Goal: Transaction & Acquisition: Book appointment/travel/reservation

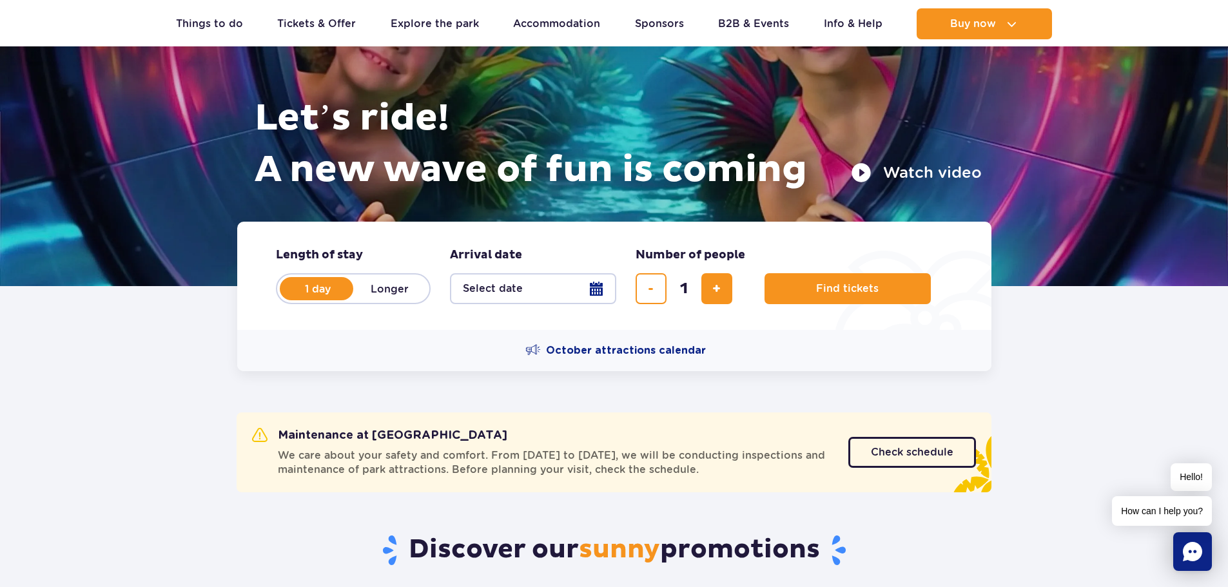
scroll to position [129, 0]
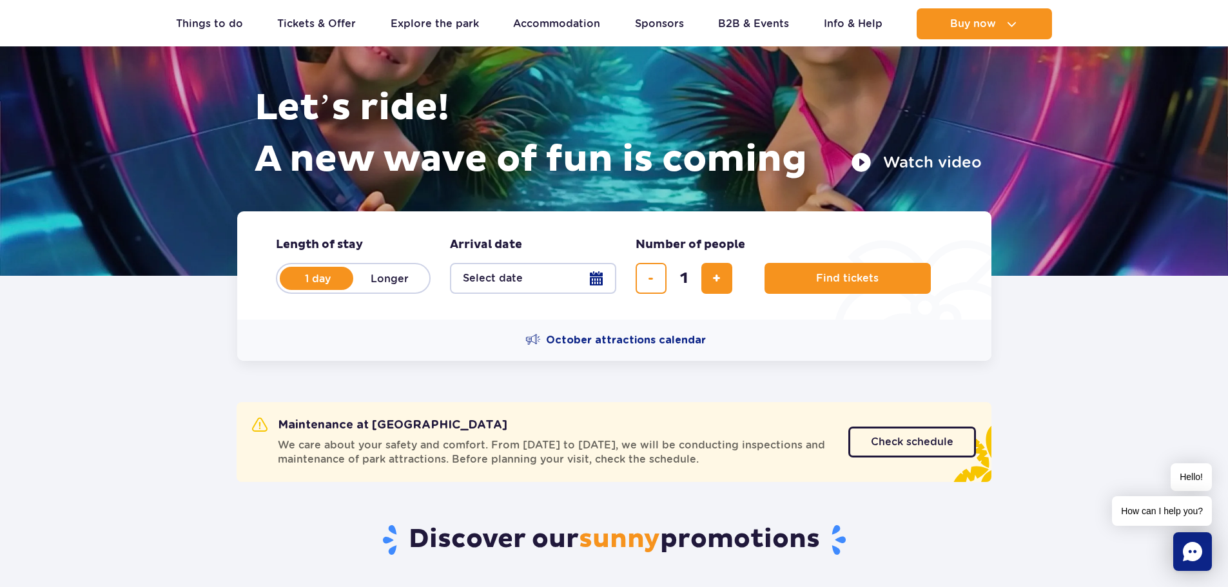
click at [389, 284] on label "Longer" at bounding box center [389, 278] width 73 height 27
click at [367, 289] on input "Longer" at bounding box center [360, 290] width 14 height 3
radio input "false"
radio input "true"
click at [513, 281] on button "Select date" at bounding box center [533, 278] width 166 height 31
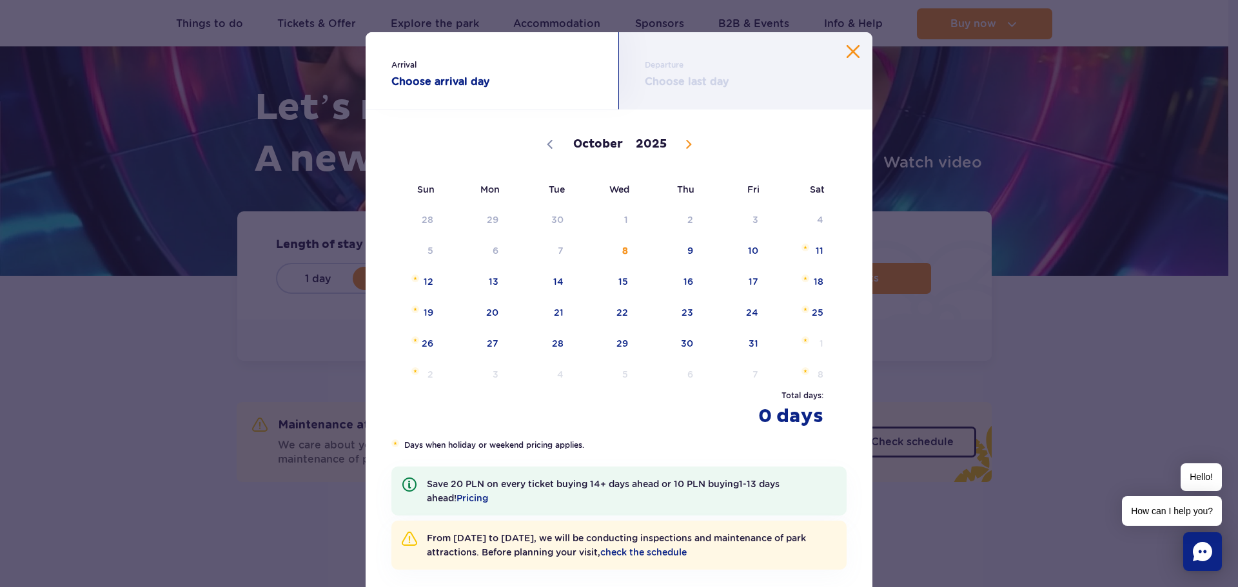
click at [686, 143] on icon at bounding box center [688, 144] width 9 height 9
select select "11"
click at [686, 143] on icon at bounding box center [688, 144] width 9 height 9
type input "2026"
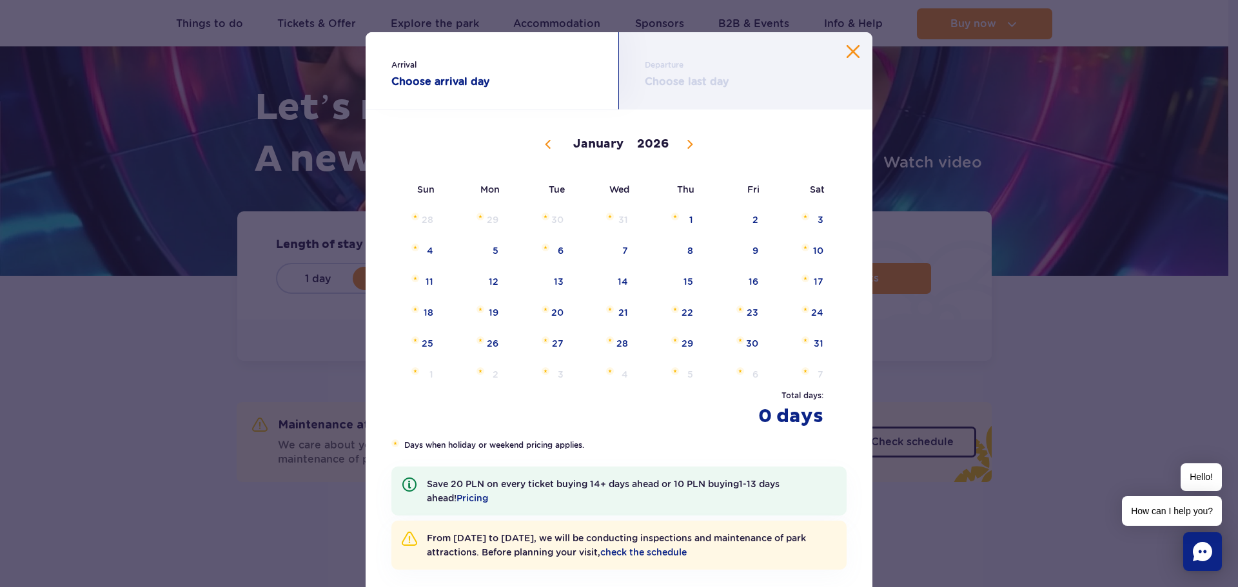
click at [688, 143] on icon at bounding box center [690, 145] width 5 height 8
select select "2"
click at [496, 248] on span "9" at bounding box center [476, 251] width 65 height 30
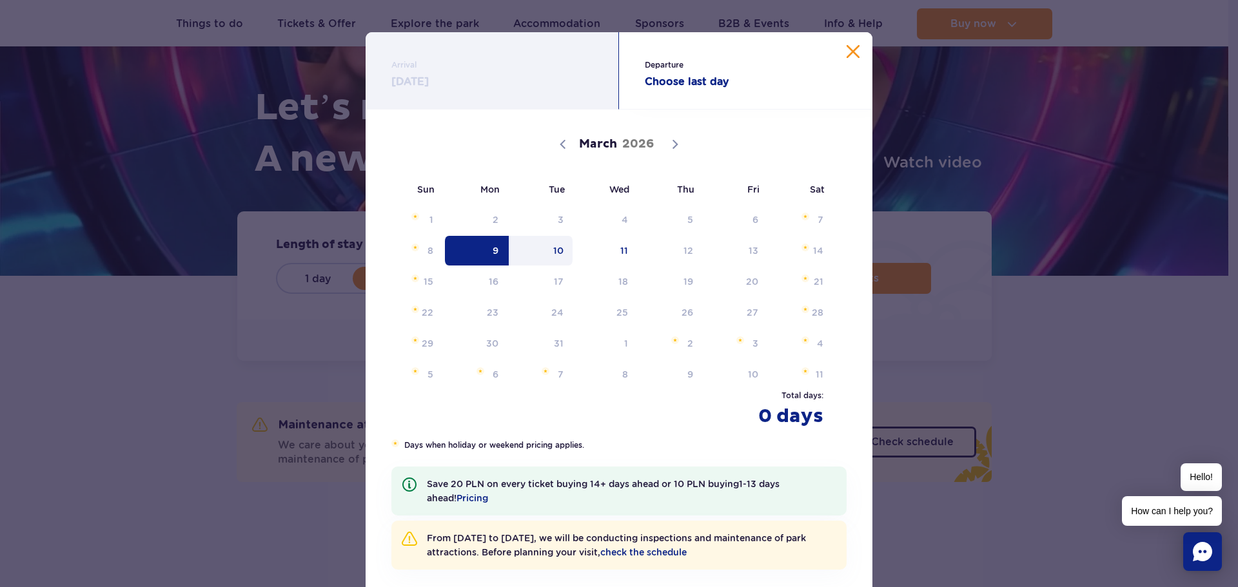
click at [551, 248] on span "10" at bounding box center [541, 251] width 65 height 30
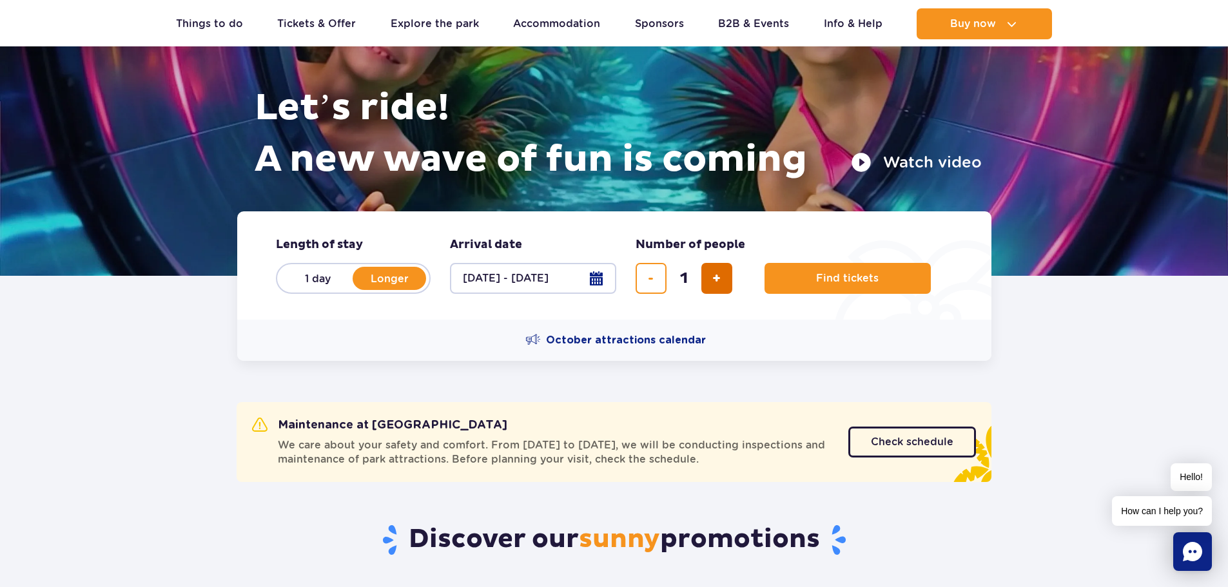
click at [719, 278] on span "add ticket" at bounding box center [716, 278] width 8 height 0
type input "5"
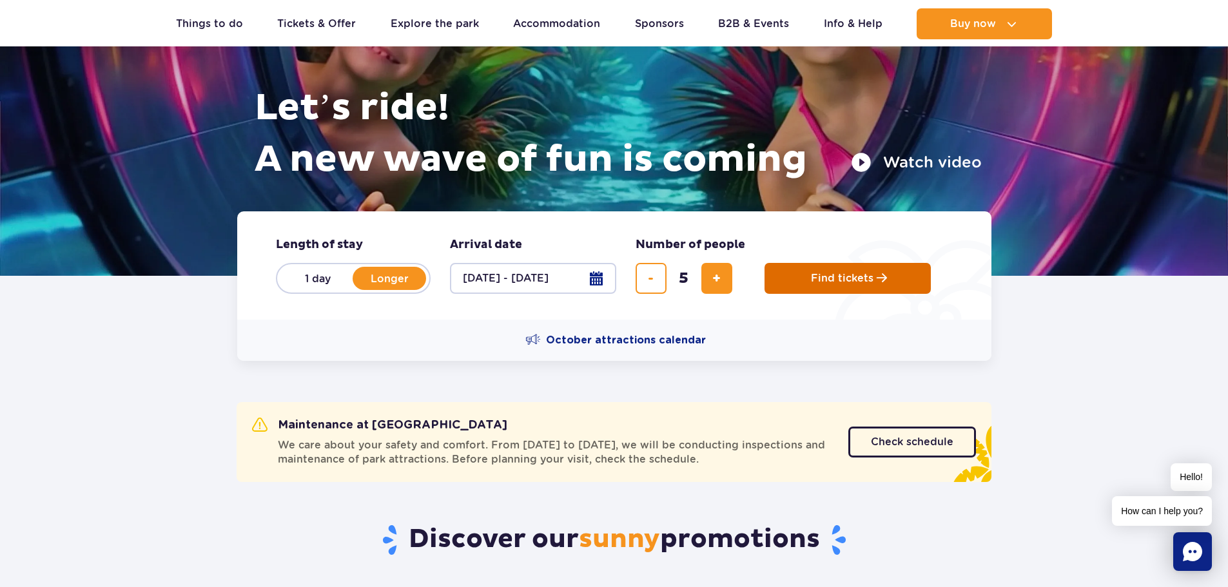
click at [823, 281] on span "Find tickets" at bounding box center [842, 279] width 63 height 12
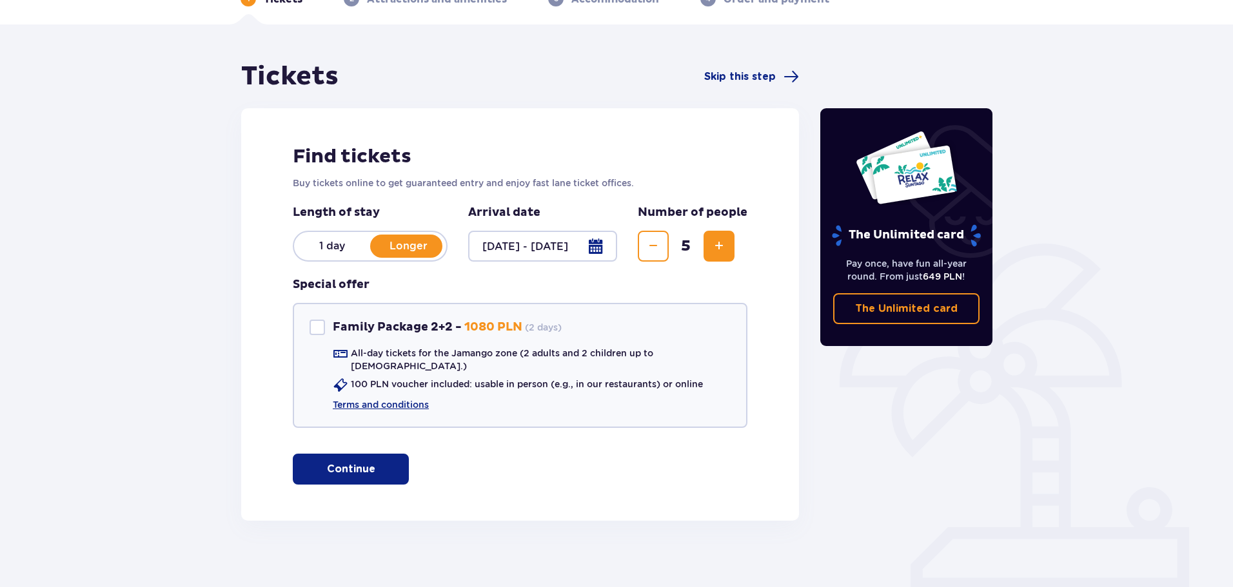
scroll to position [77, 0]
click at [315, 328] on div "Family Package 2+2" at bounding box center [316, 326] width 15 height 15
checkbox input "true"
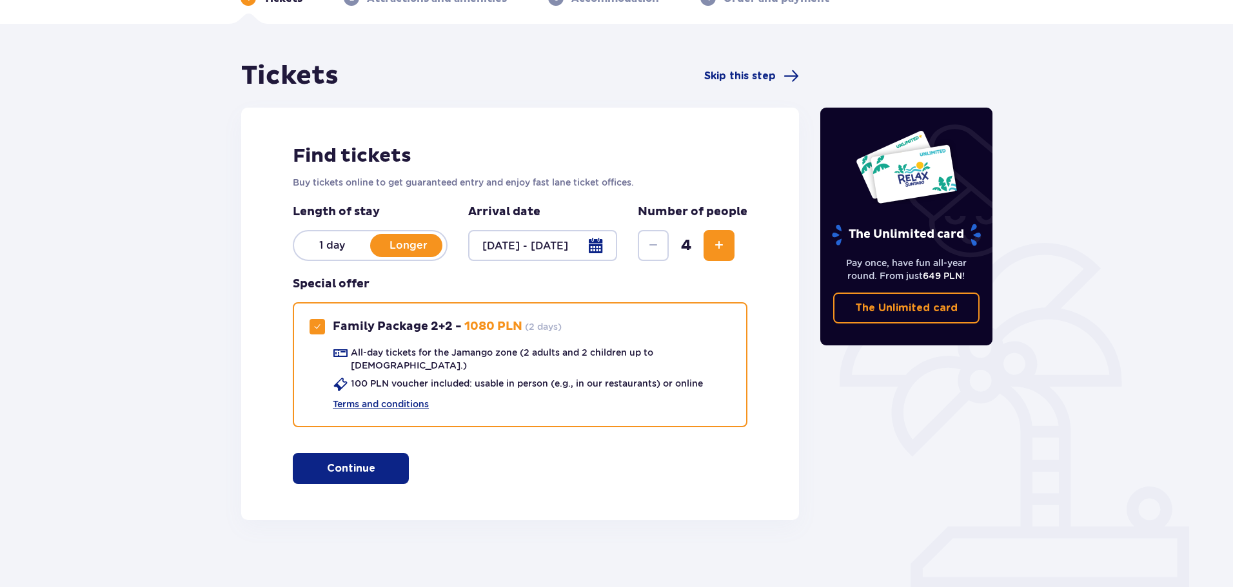
click at [727, 245] on span "Increase" at bounding box center [718, 245] width 15 height 15
click at [371, 461] on span "button" at bounding box center [377, 468] width 15 height 15
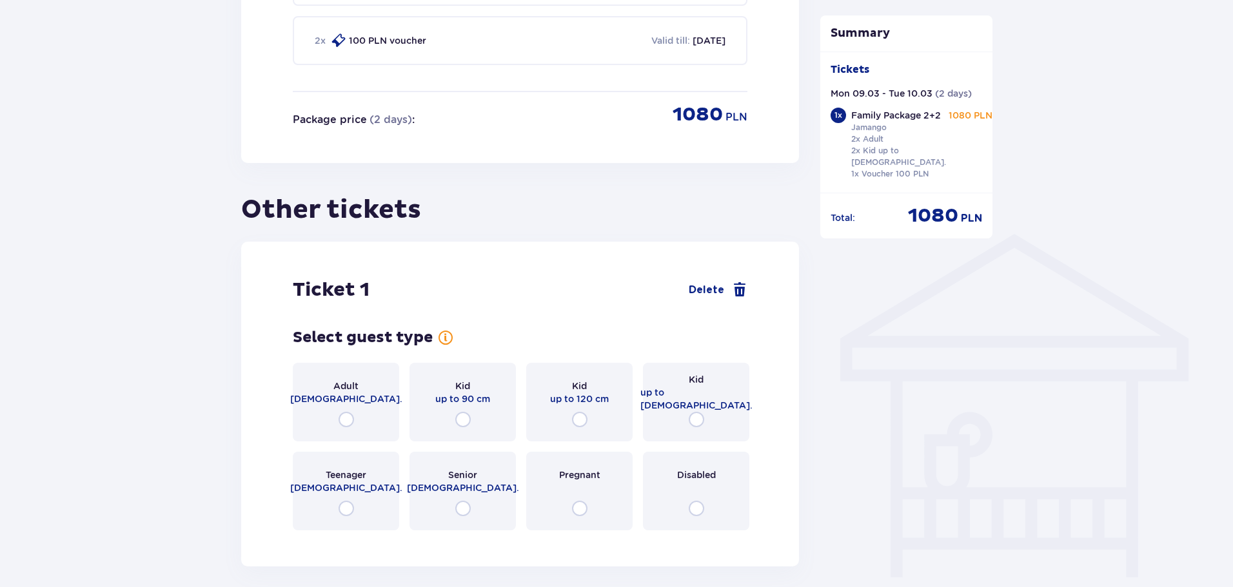
scroll to position [845, 0]
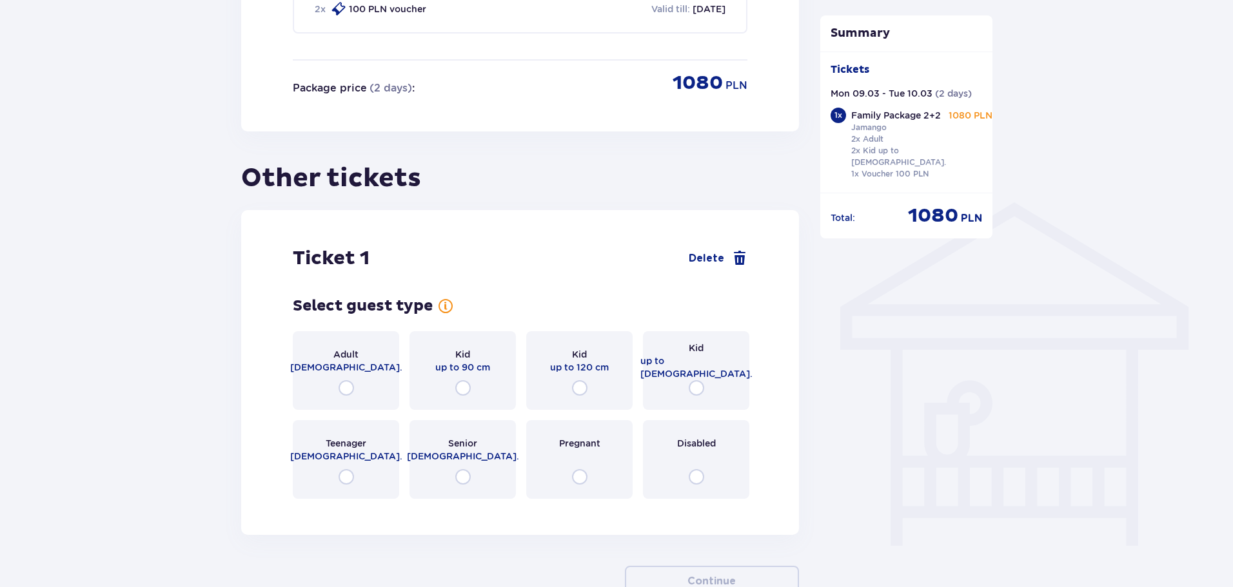
click at [696, 380] on input "radio" at bounding box center [696, 387] width 15 height 15
radio input "true"
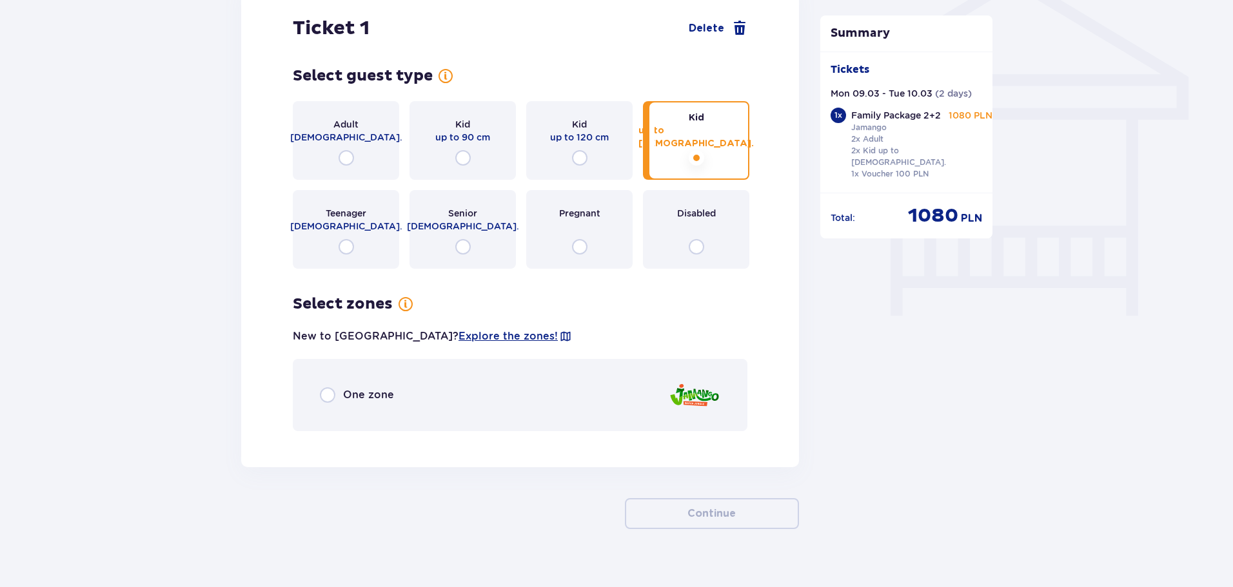
scroll to position [1084, 0]
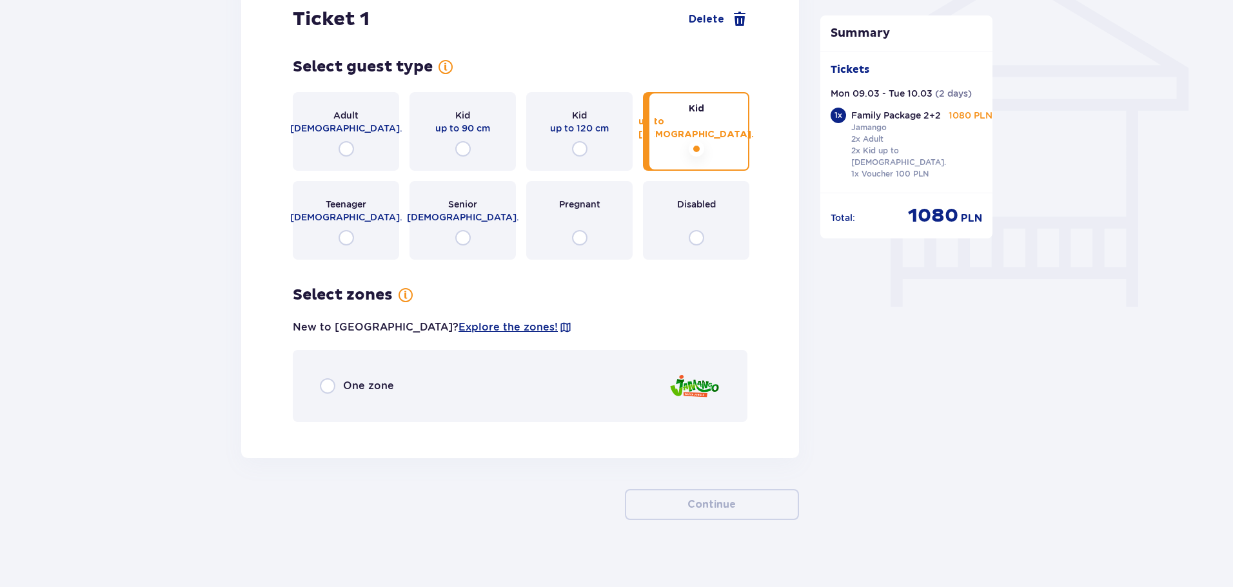
click at [401, 379] on div "One zone" at bounding box center [520, 386] width 454 height 72
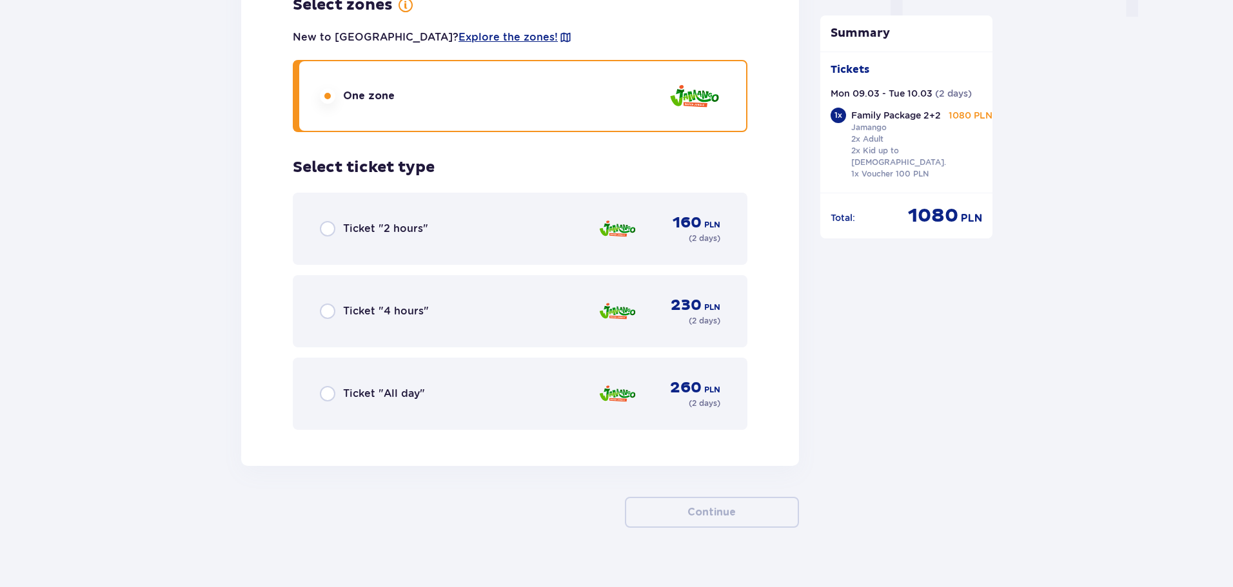
scroll to position [1382, 0]
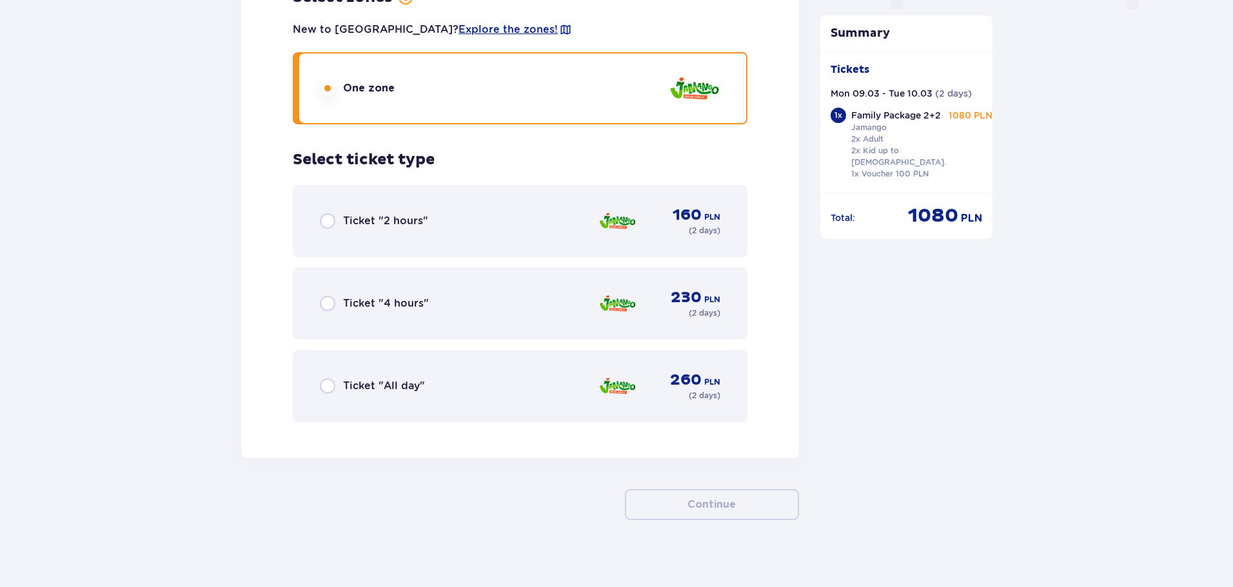
click at [404, 371] on div "Ticket "All day" 260 PLN ( 2 days )" at bounding box center [520, 386] width 400 height 31
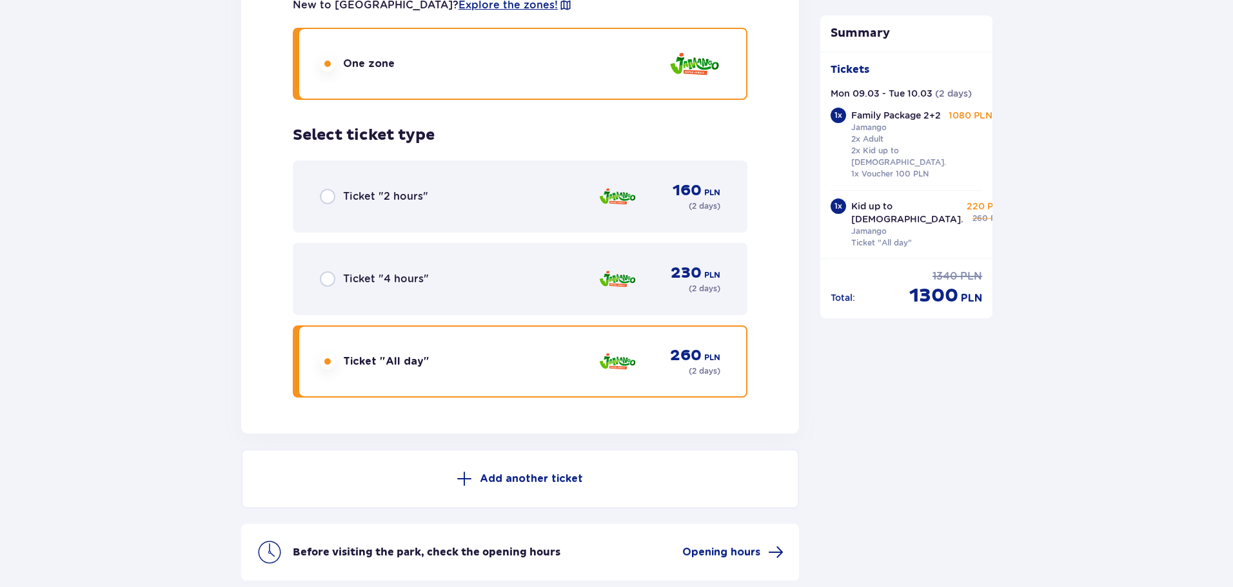
scroll to position [1513, 0]
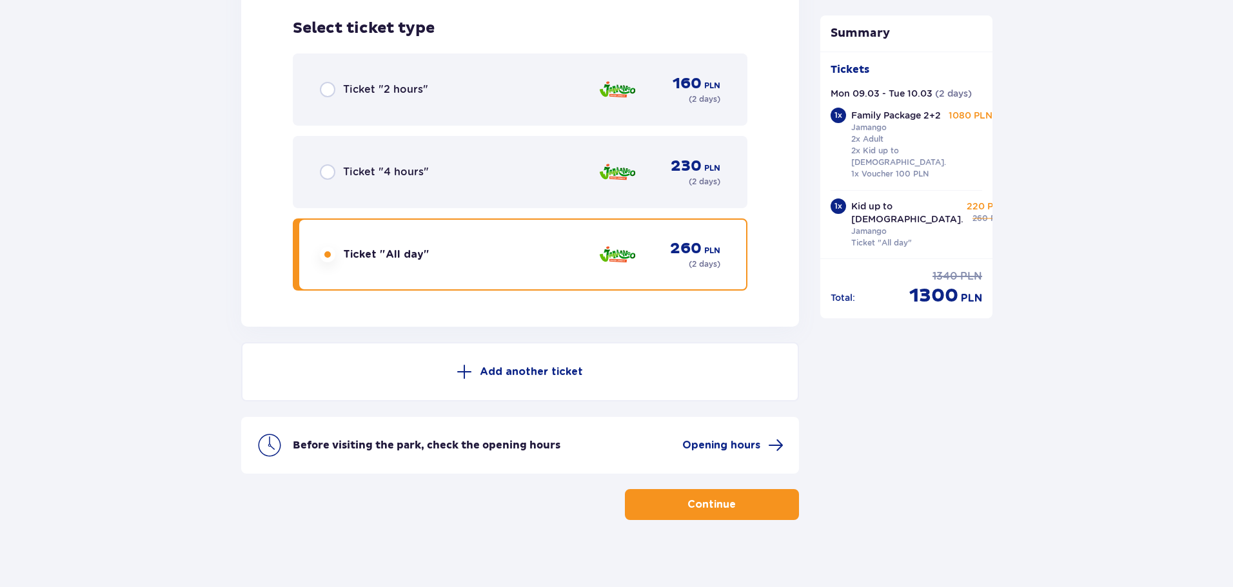
click at [705, 498] on p "Continue" at bounding box center [711, 505] width 48 height 14
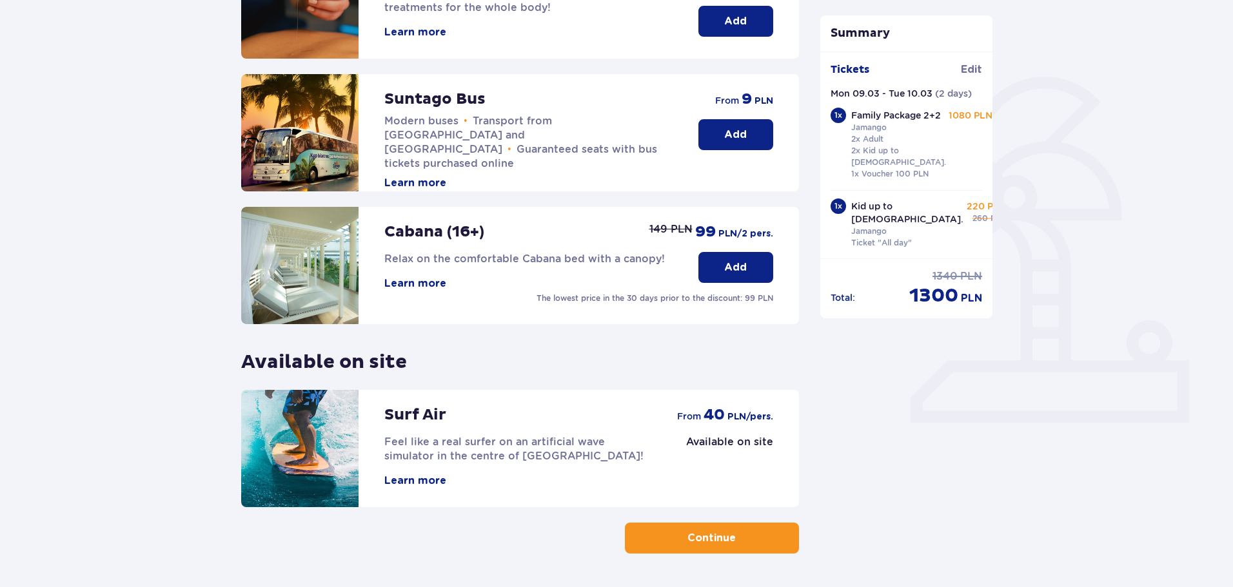
scroll to position [258, 0]
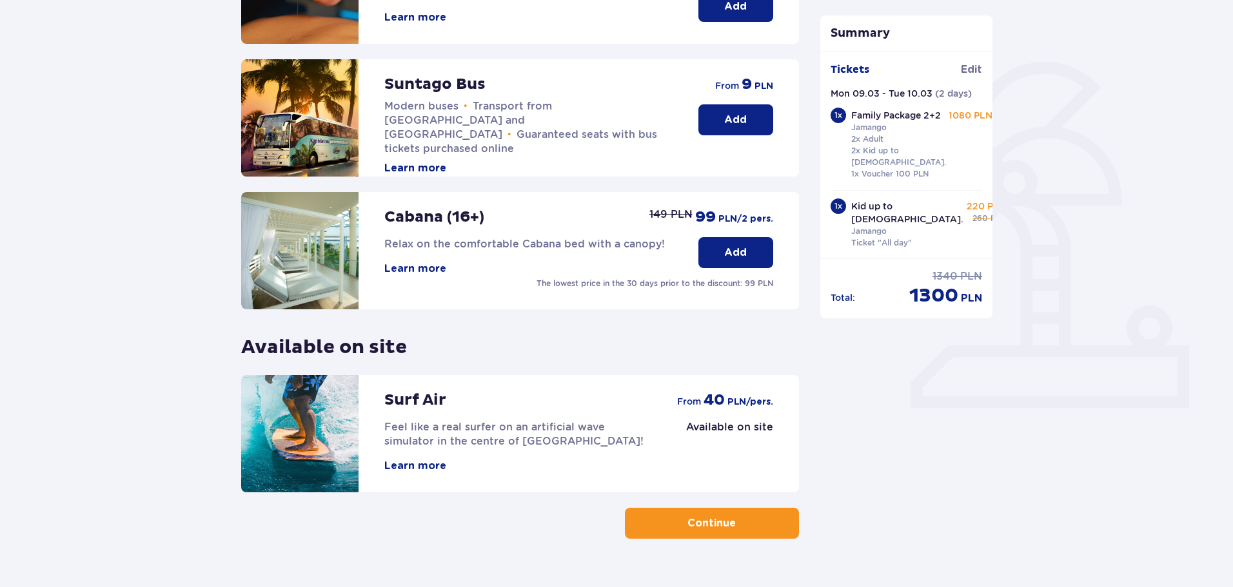
click at [705, 527] on p "Continue" at bounding box center [711, 523] width 48 height 14
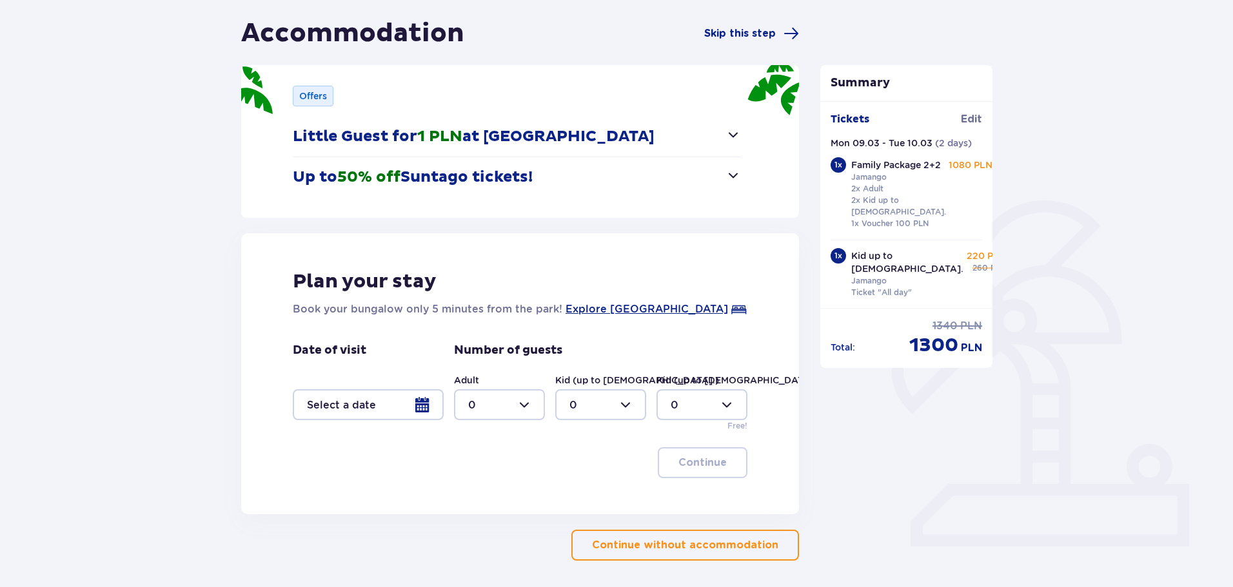
scroll to position [170, 0]
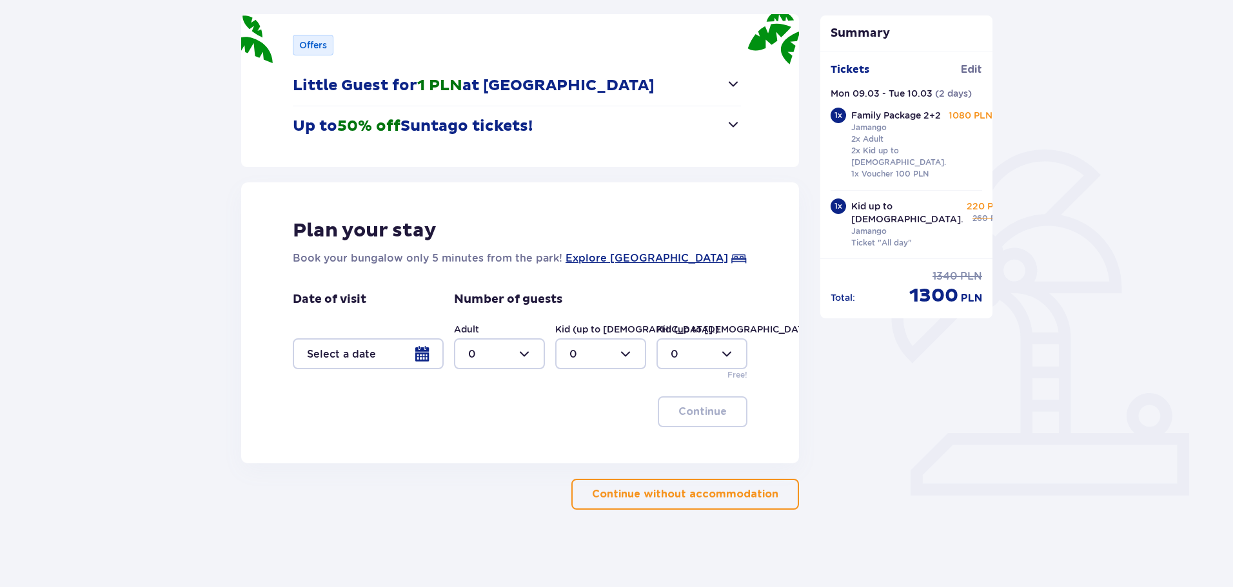
click at [423, 352] on div at bounding box center [368, 353] width 151 height 31
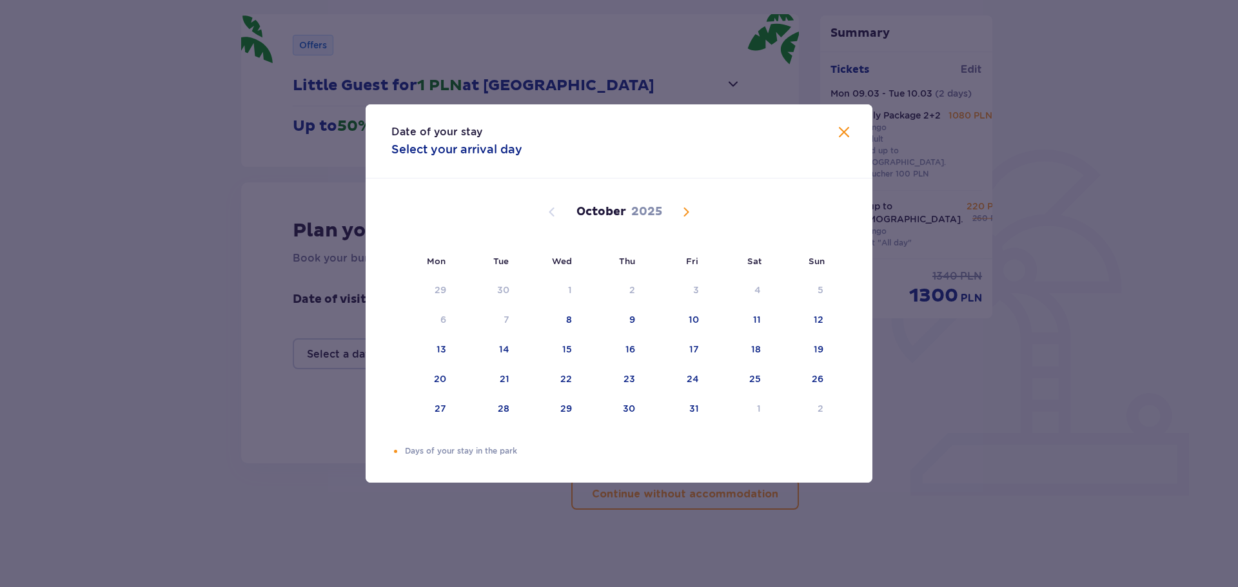
click at [685, 215] on span "Next month" at bounding box center [685, 211] width 15 height 15
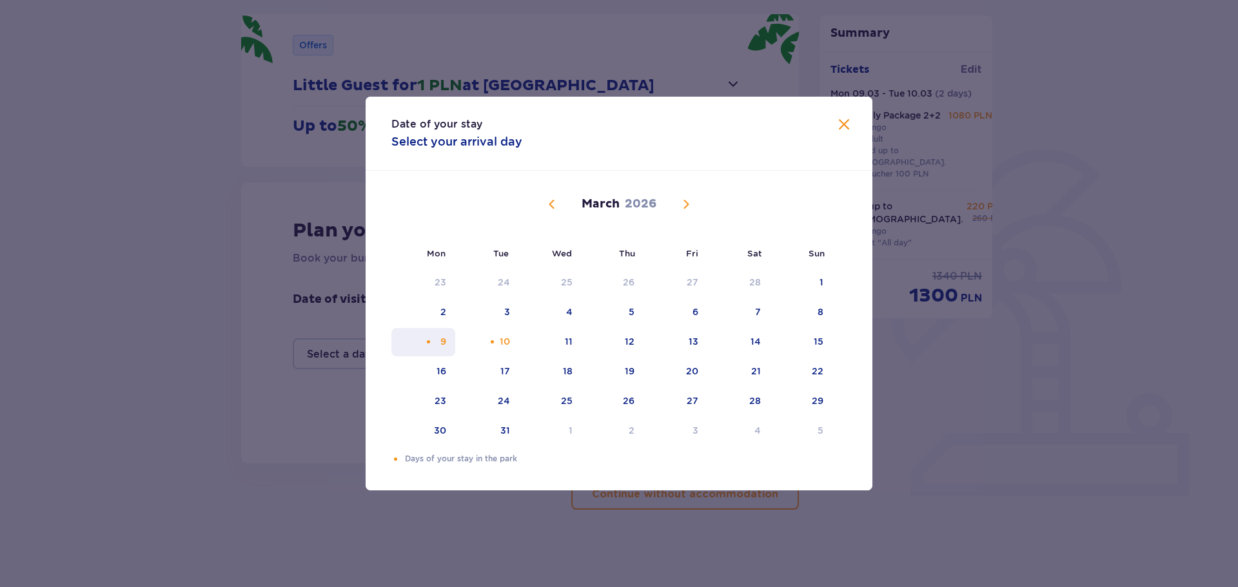
click at [445, 346] on div "9" at bounding box center [443, 341] width 6 height 13
click at [504, 345] on div "10" at bounding box center [505, 341] width 10 height 13
type input "[DATE] - [DATE]"
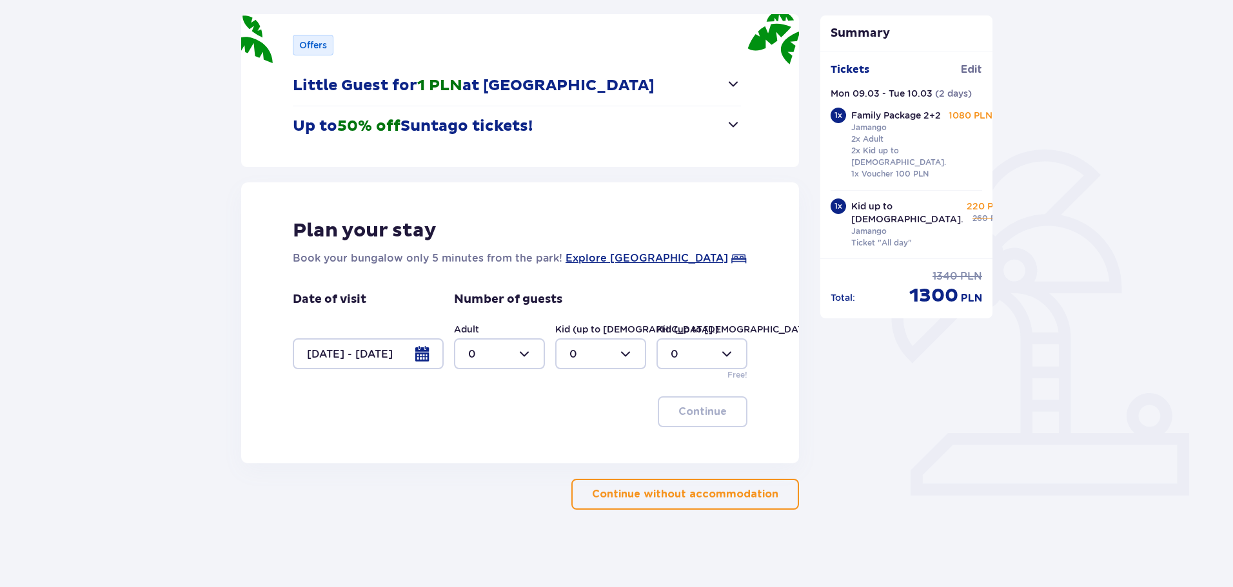
click at [514, 359] on div at bounding box center [499, 353] width 91 height 31
click at [481, 445] on div "2" at bounding box center [499, 447] width 63 height 14
click at [511, 355] on div at bounding box center [499, 353] width 91 height 31
click at [482, 468] on div "3" at bounding box center [499, 474] width 63 height 14
type input "3"
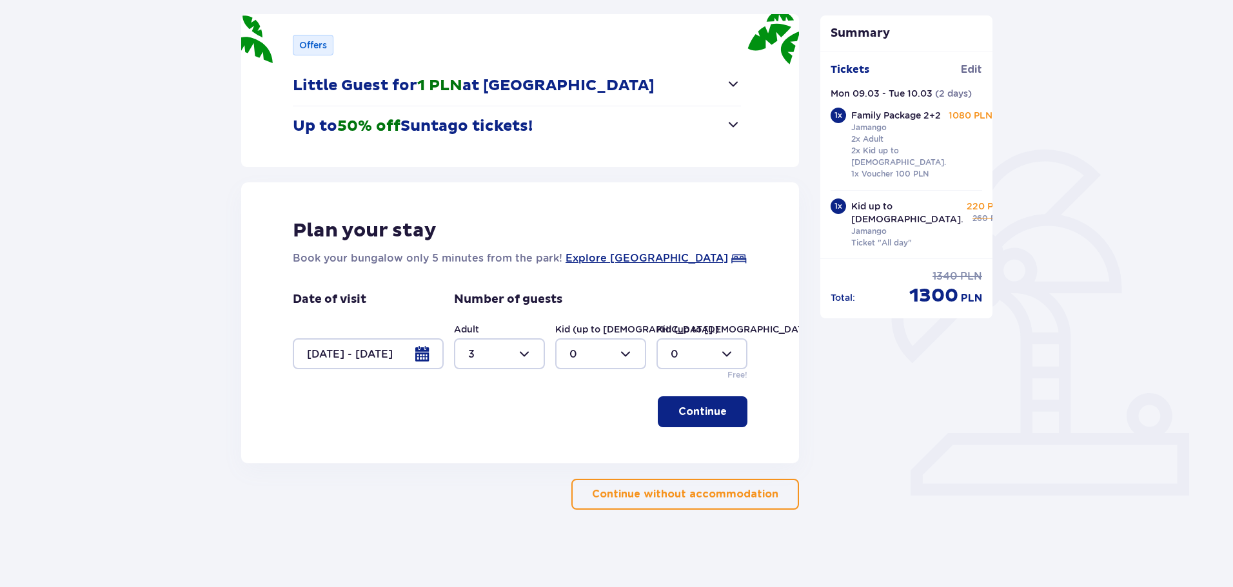
click at [594, 350] on div at bounding box center [600, 353] width 91 height 31
click at [577, 445] on div "2" at bounding box center [600, 447] width 63 height 14
type input "2"
click at [690, 400] on button "Continue" at bounding box center [703, 411] width 90 height 31
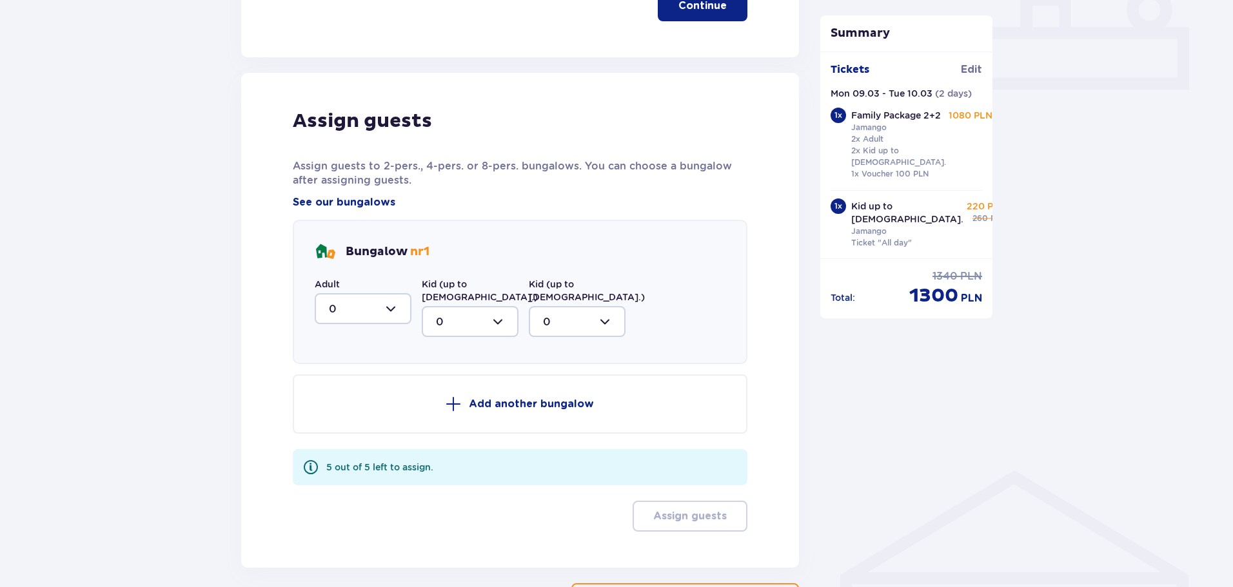
scroll to position [634, 0]
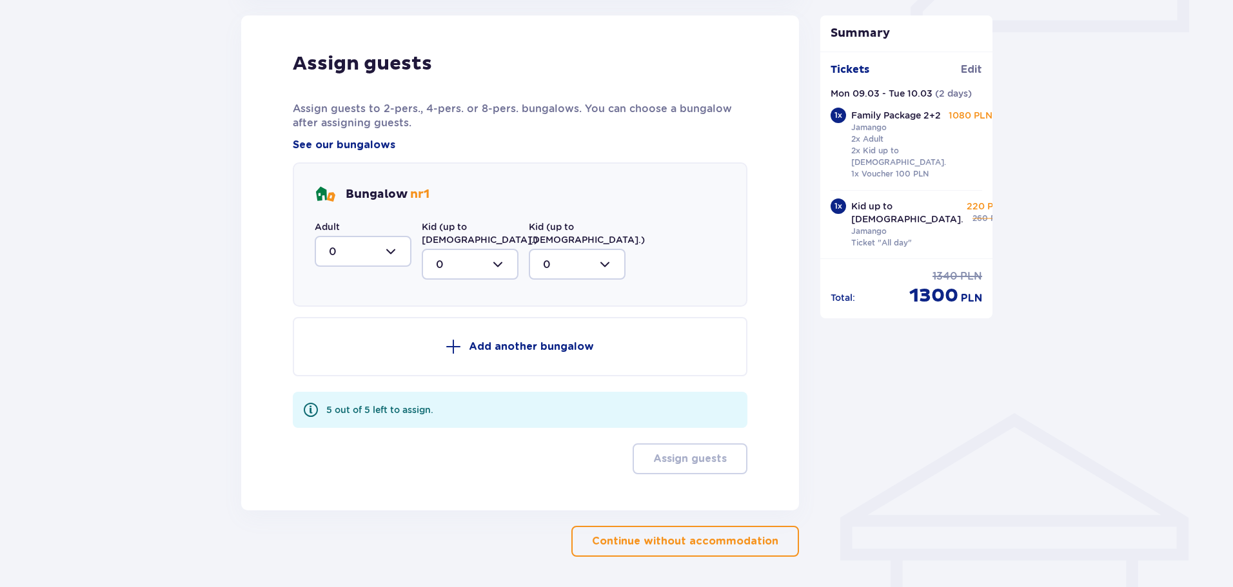
click at [393, 251] on div at bounding box center [363, 251] width 97 height 31
click at [343, 366] on div "3" at bounding box center [363, 372] width 68 height 14
type input "3"
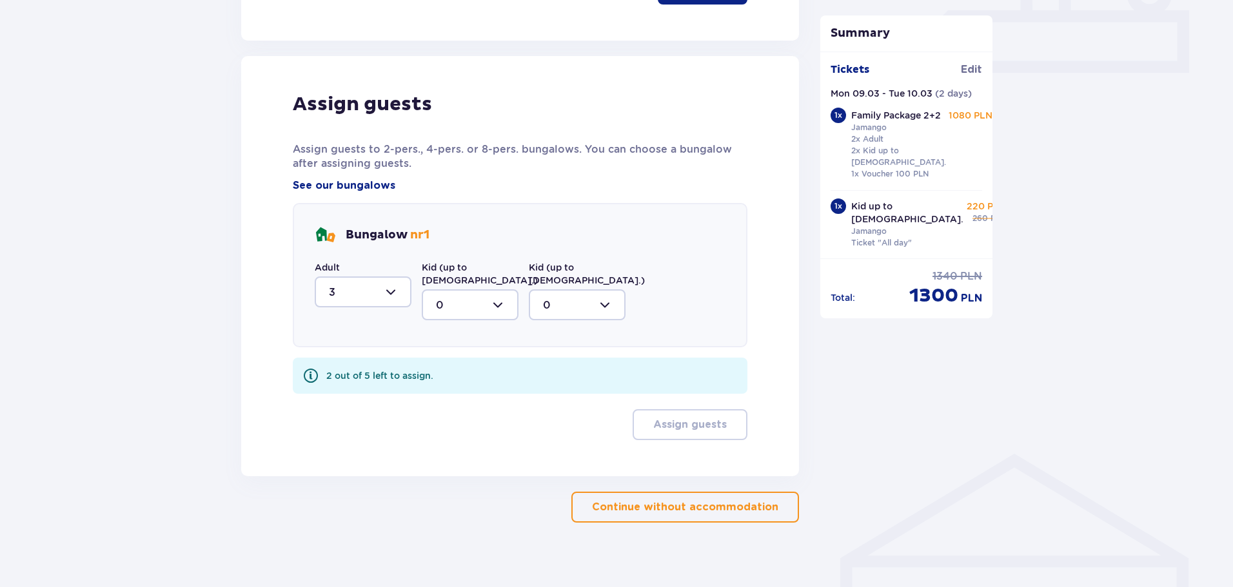
click at [467, 293] on div at bounding box center [470, 304] width 97 height 31
click at [445, 391] on div "2" at bounding box center [470, 398] width 68 height 14
type input "2"
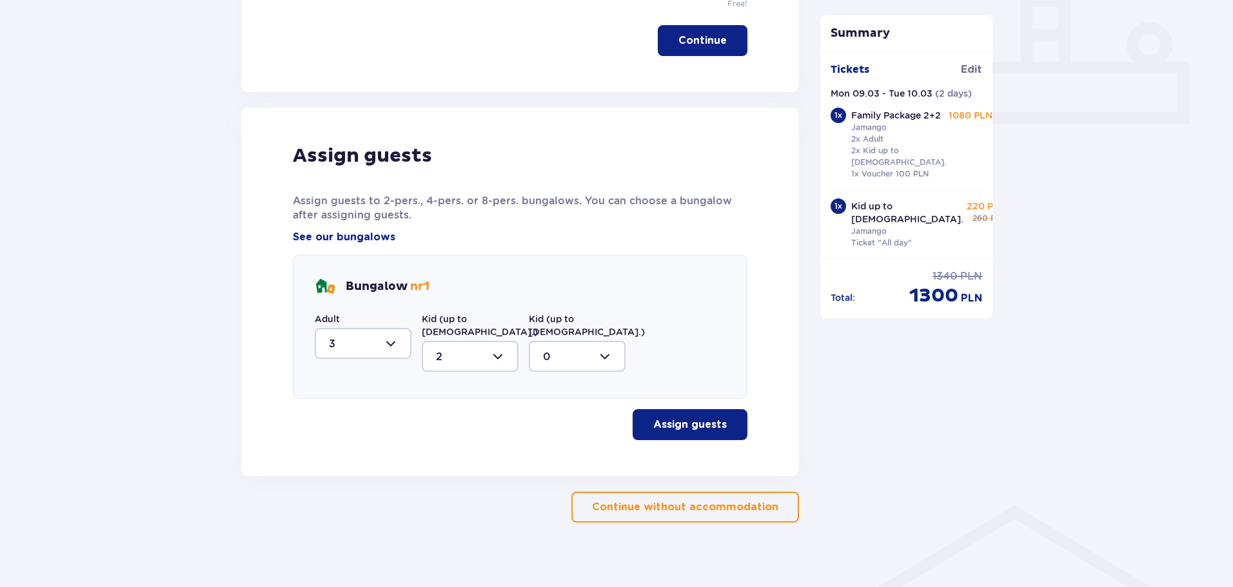
click at [685, 418] on p "Assign guests" at bounding box center [689, 425] width 73 height 14
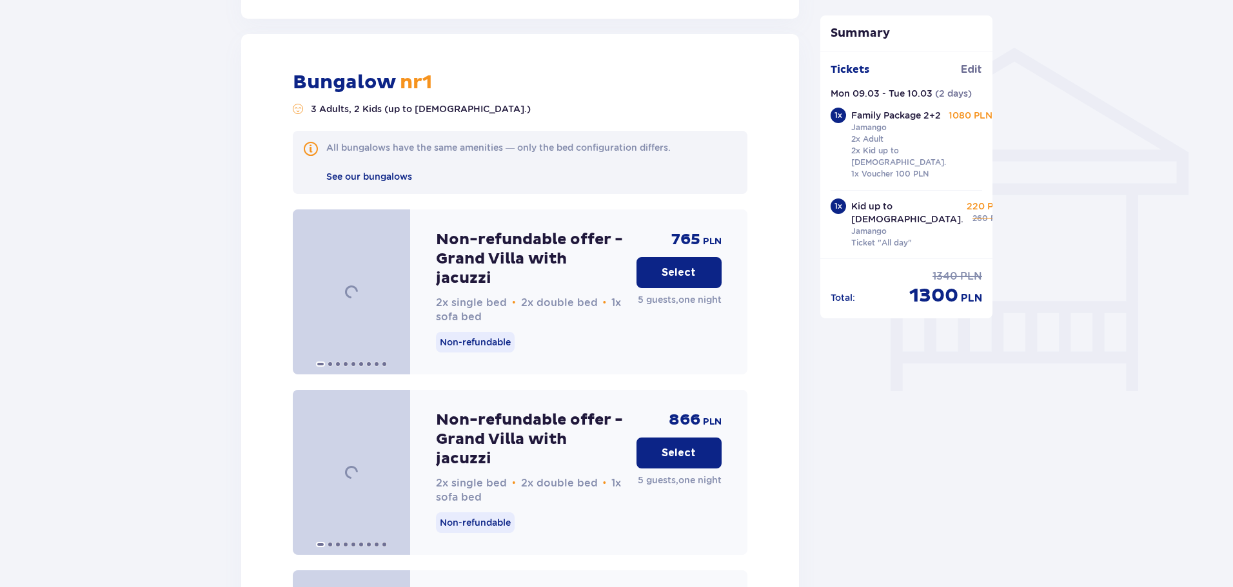
scroll to position [1005, 0]
